Goal: Transaction & Acquisition: Purchase product/service

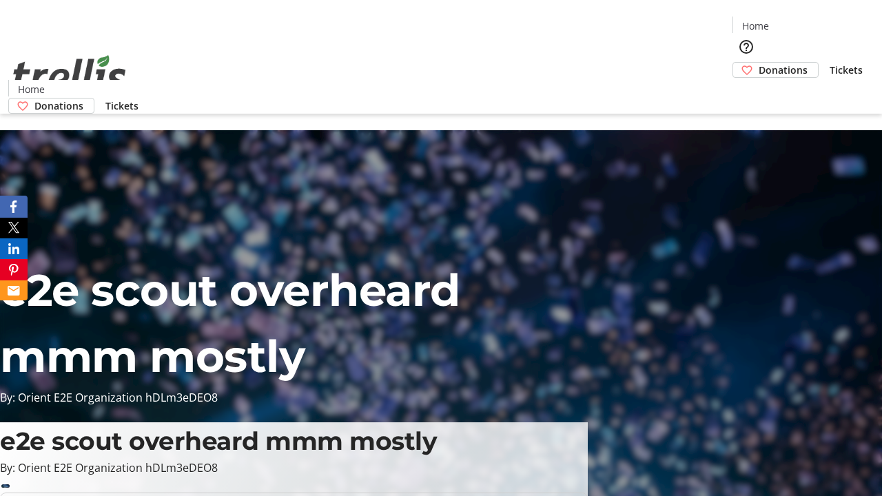
click at [759, 63] on span "Donations" at bounding box center [783, 70] width 49 height 14
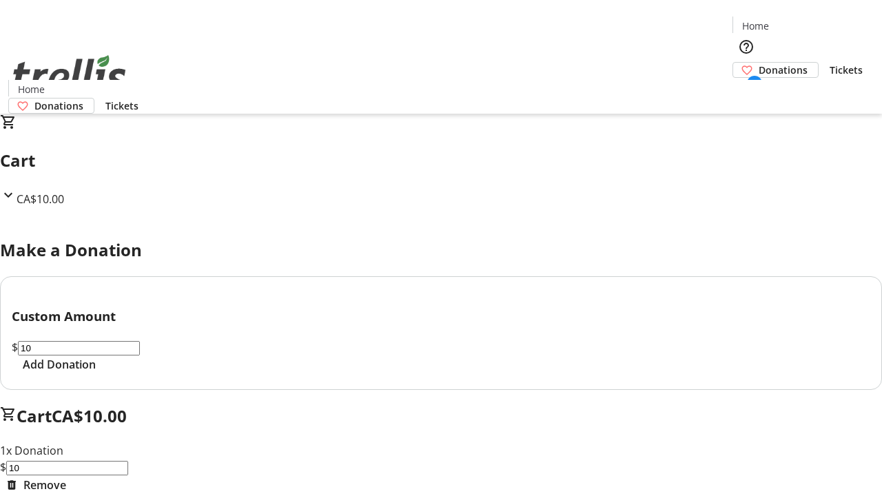
select select "CA"
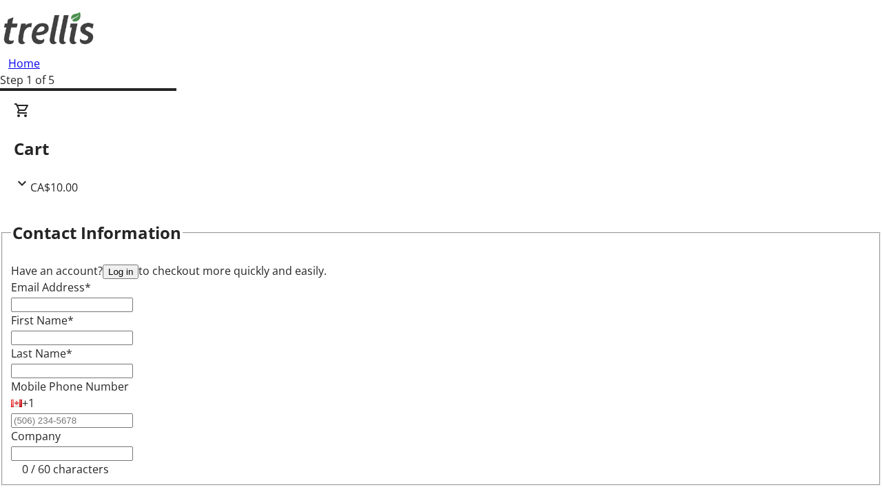
click at [139, 265] on button "Log in" at bounding box center [121, 272] width 36 height 14
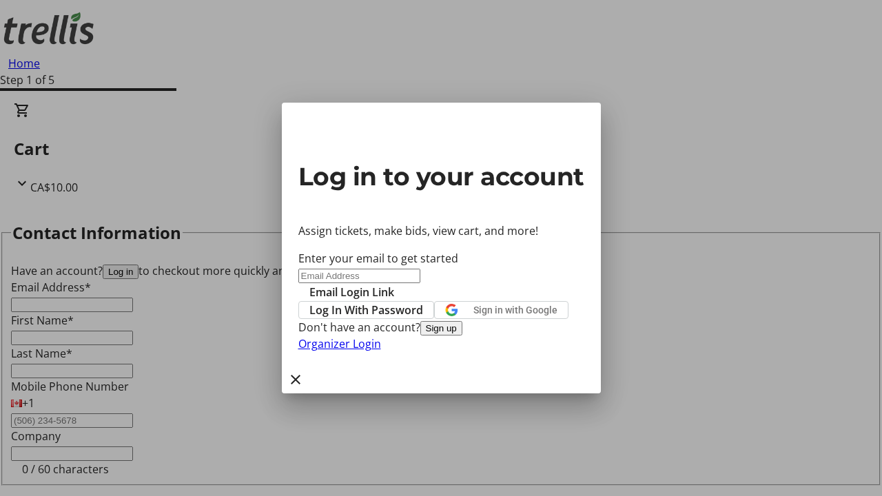
click at [423, 302] on span "Log In With Password" at bounding box center [367, 310] width 114 height 17
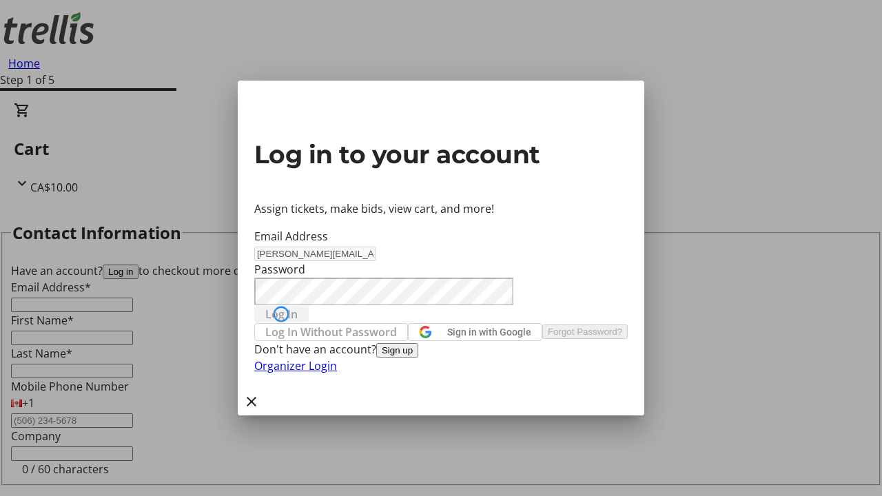
type input "[PERSON_NAME][EMAIL_ADDRESS][DOMAIN_NAME]"
type input "[PERSON_NAME]"
type input "(250) 555-0123"
